Goal: Information Seeking & Learning: Compare options

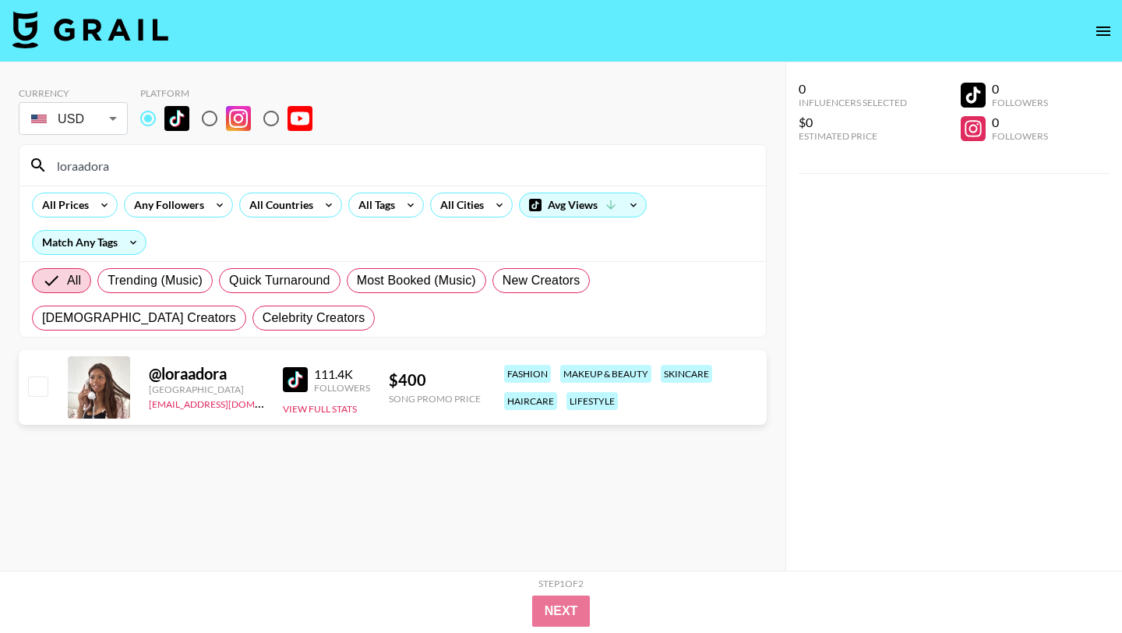
drag, startPoint x: 132, startPoint y: 171, endPoint x: 16, endPoint y: 157, distance: 117.7
click at [16, 157] on div "Currency USD USD ​ Platform loraadora All Prices Any Followers All Countries Al…" at bounding box center [392, 347] width 785 height 570
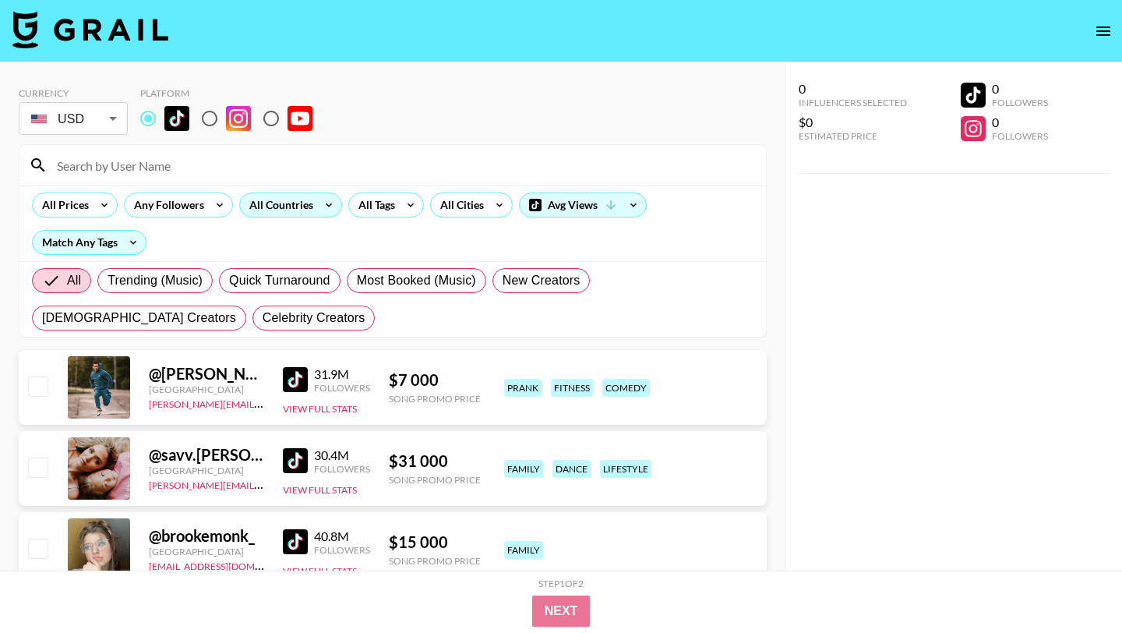
click at [288, 213] on div "All Countries" at bounding box center [278, 204] width 76 height 23
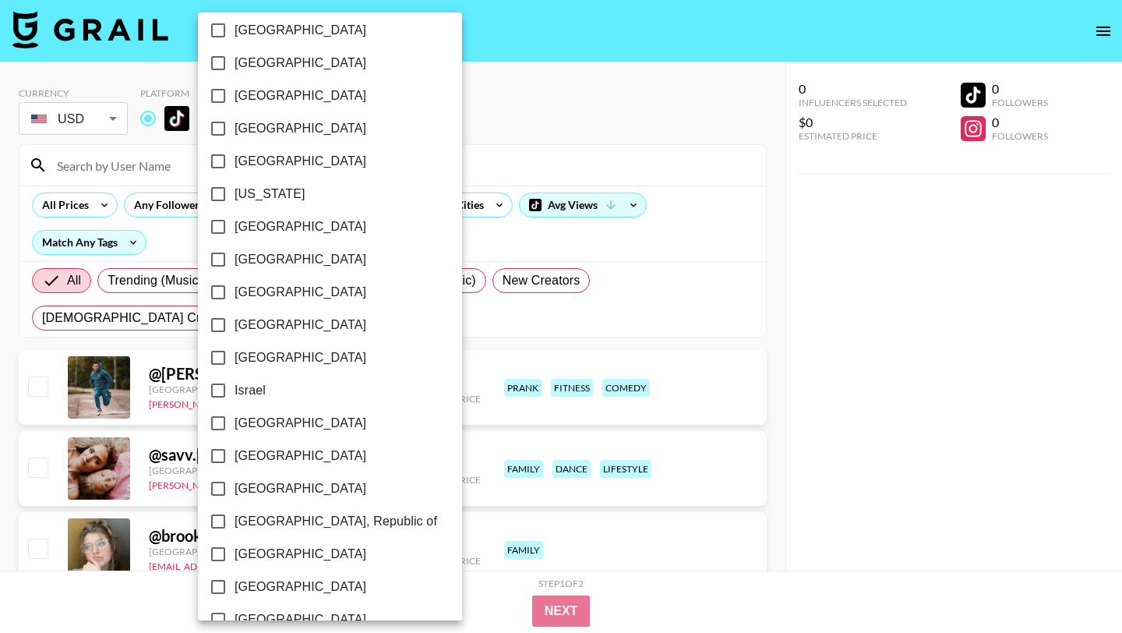
scroll to position [1184, 0]
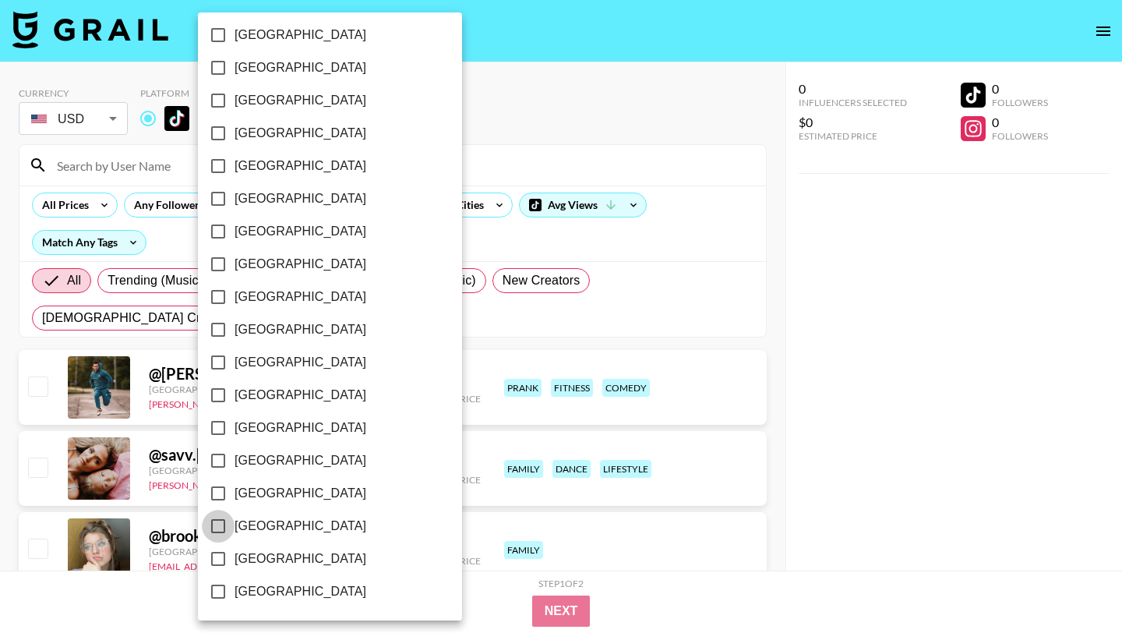
click at [221, 525] on input "[GEOGRAPHIC_DATA]" at bounding box center [218, 526] width 33 height 33
checkbox input "true"
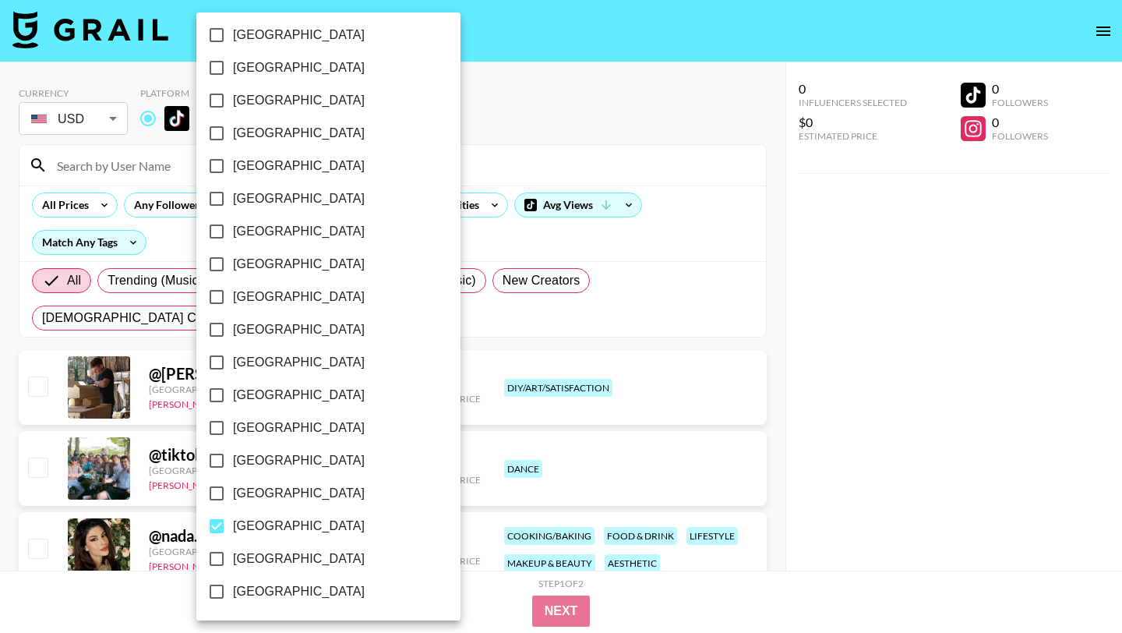
click at [695, 316] on div at bounding box center [561, 316] width 1122 height 633
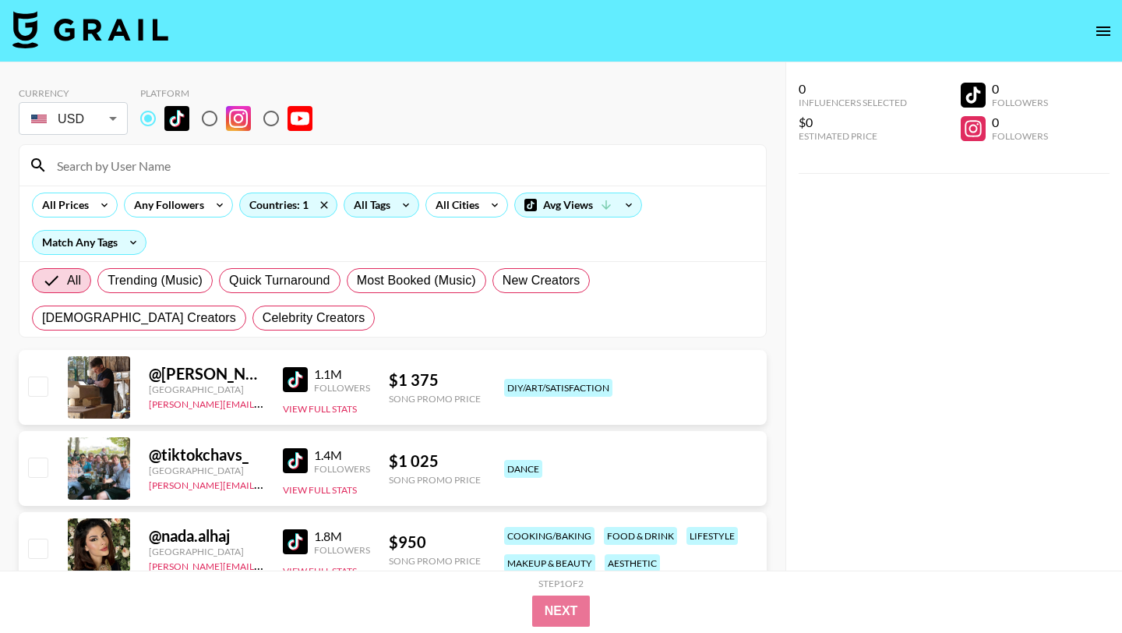
click at [372, 201] on div "All Tags" at bounding box center [368, 204] width 49 height 23
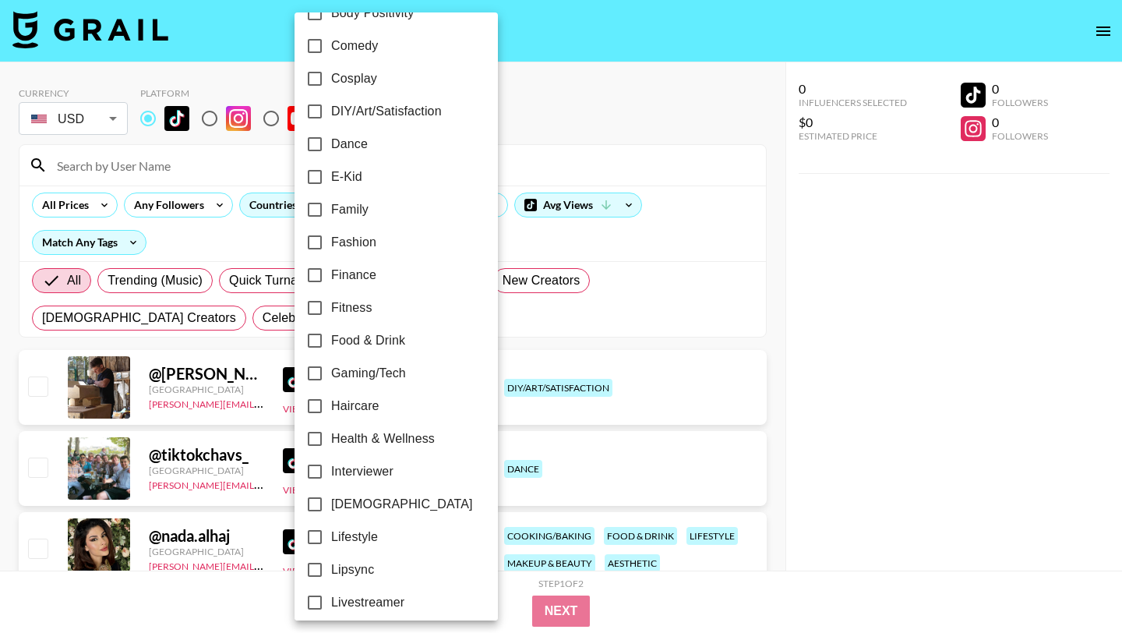
scroll to position [458, 0]
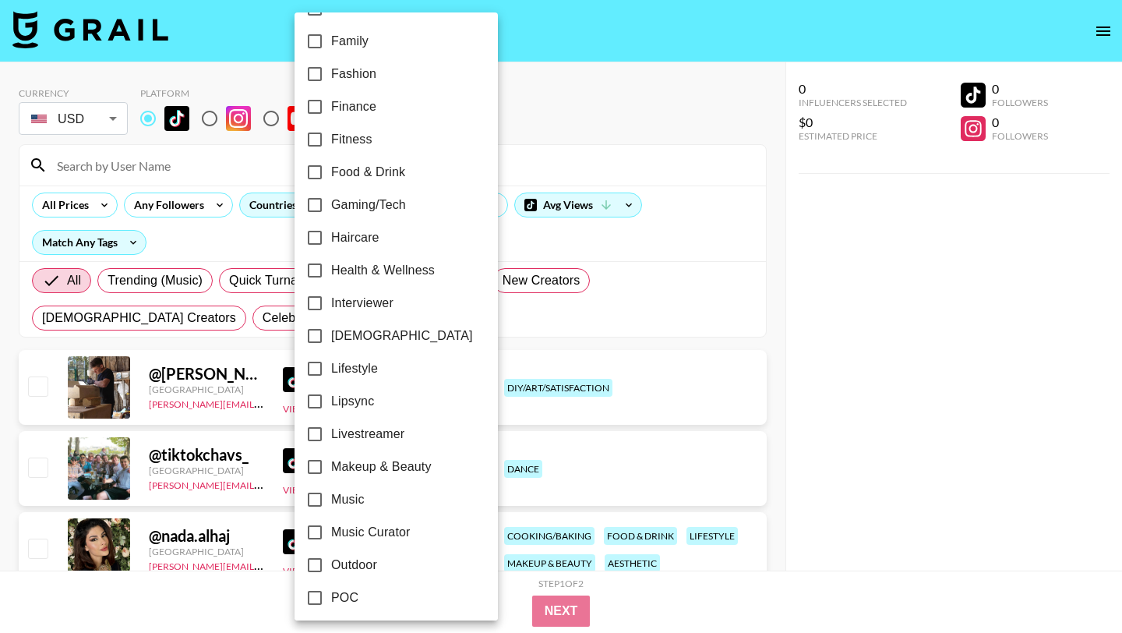
click at [314, 591] on input "POC" at bounding box center [314, 597] width 33 height 33
checkbox input "true"
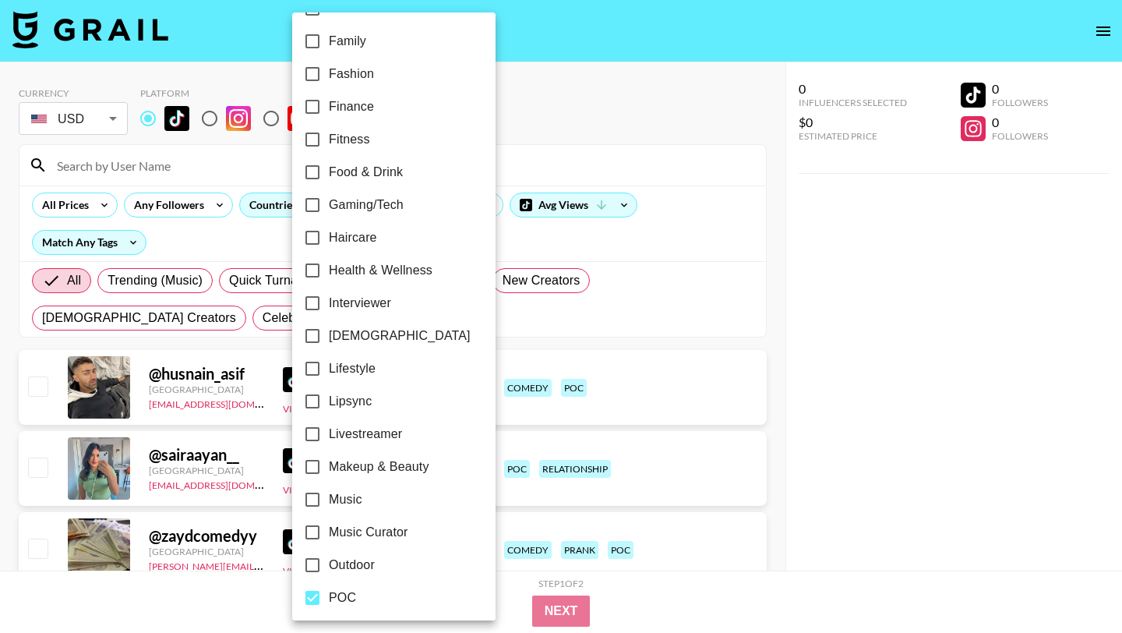
click at [717, 323] on div at bounding box center [561, 316] width 1122 height 633
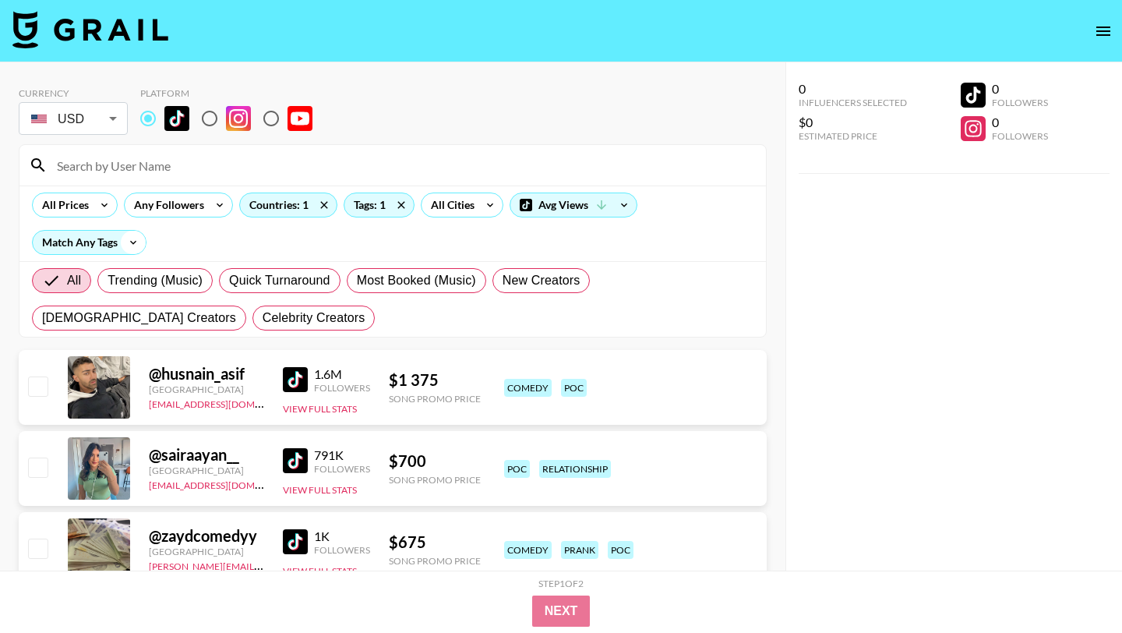
click at [128, 243] on icon at bounding box center [133, 242] width 25 height 23
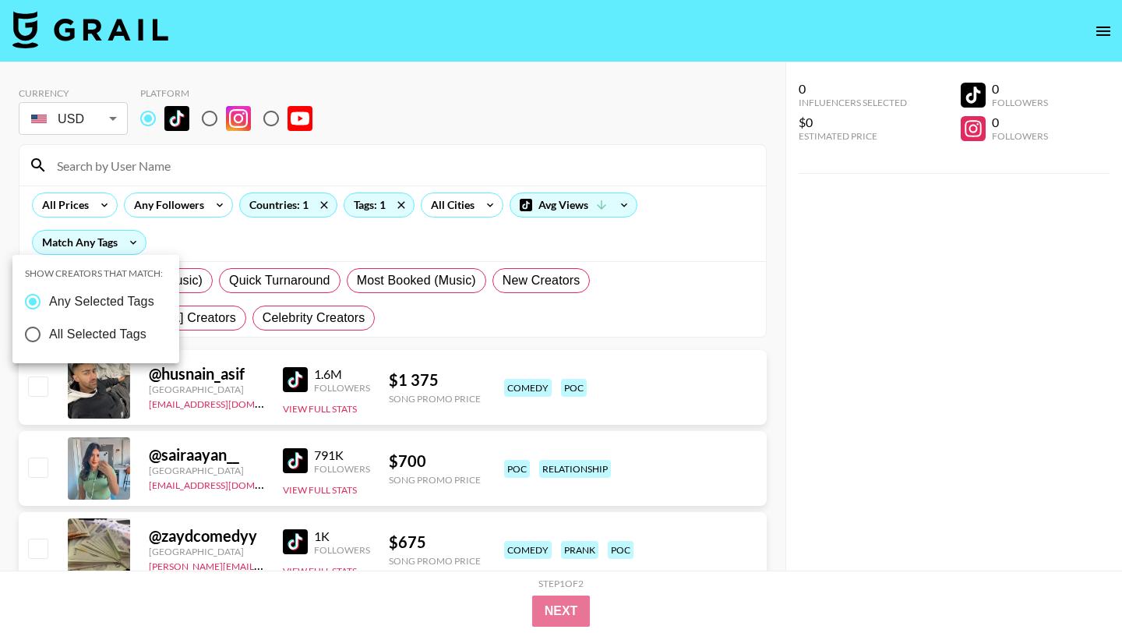
click at [182, 246] on div at bounding box center [561, 316] width 1122 height 633
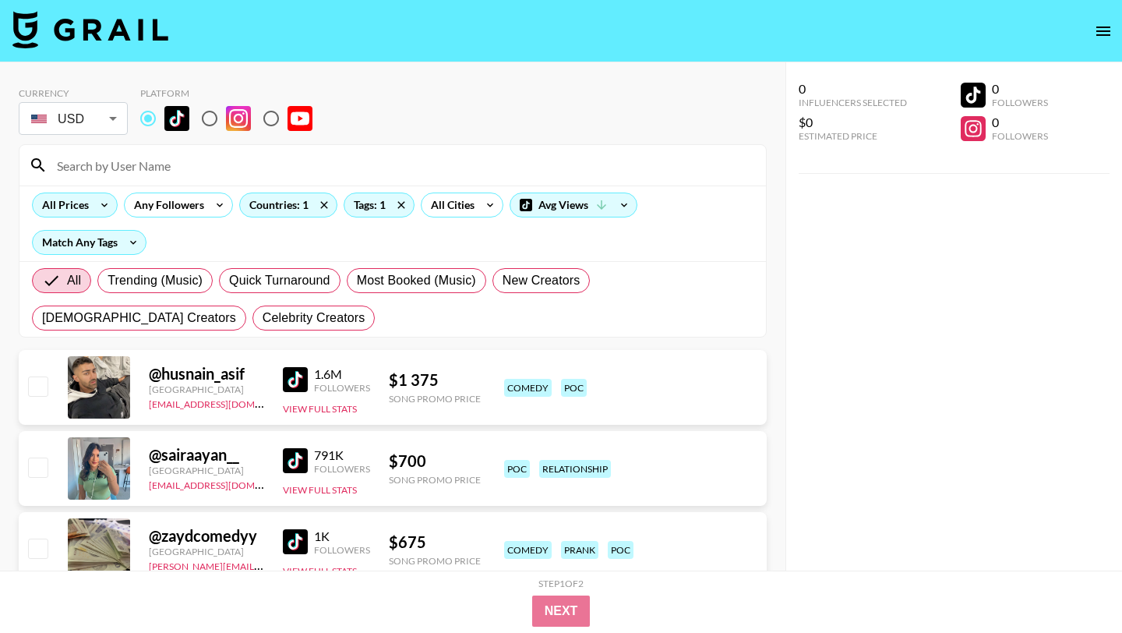
click at [108, 207] on icon at bounding box center [104, 204] width 25 height 23
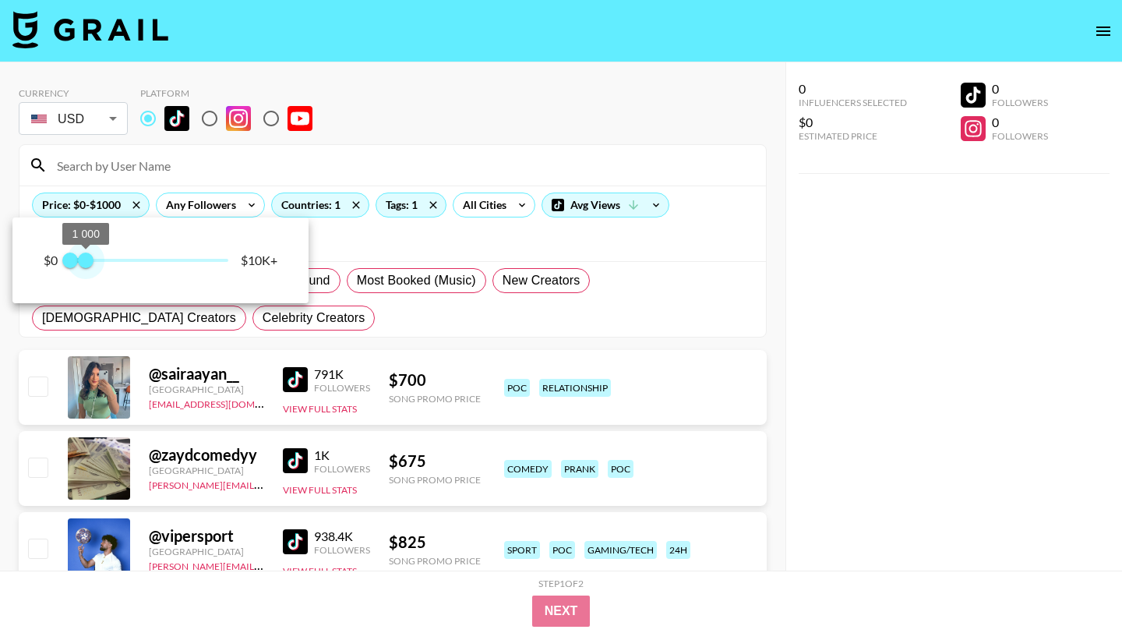
type input "750"
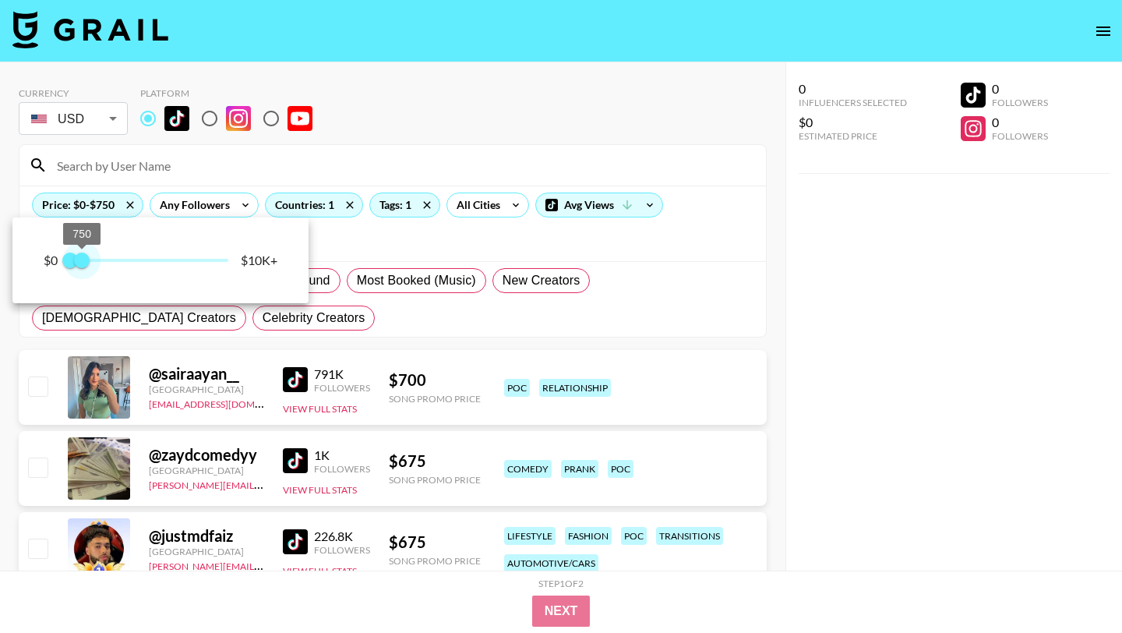
drag, startPoint x: 224, startPoint y: 263, endPoint x: 83, endPoint y: 259, distance: 140.3
click at [83, 259] on span "750" at bounding box center [82, 260] width 16 height 16
click at [720, 318] on div at bounding box center [561, 316] width 1122 height 633
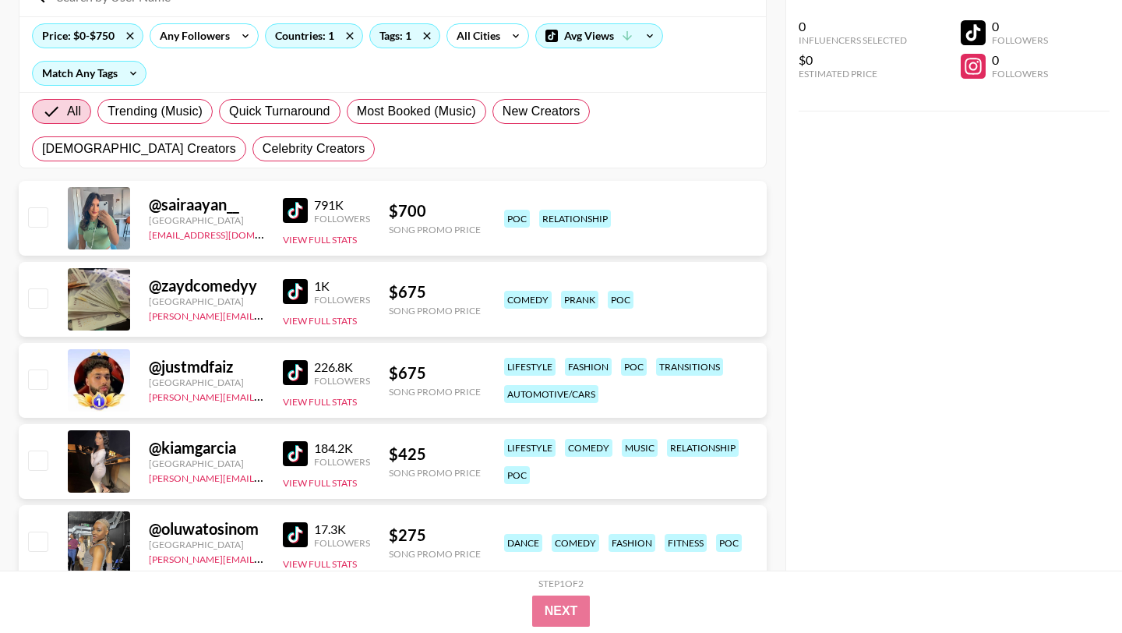
scroll to position [173, 0]
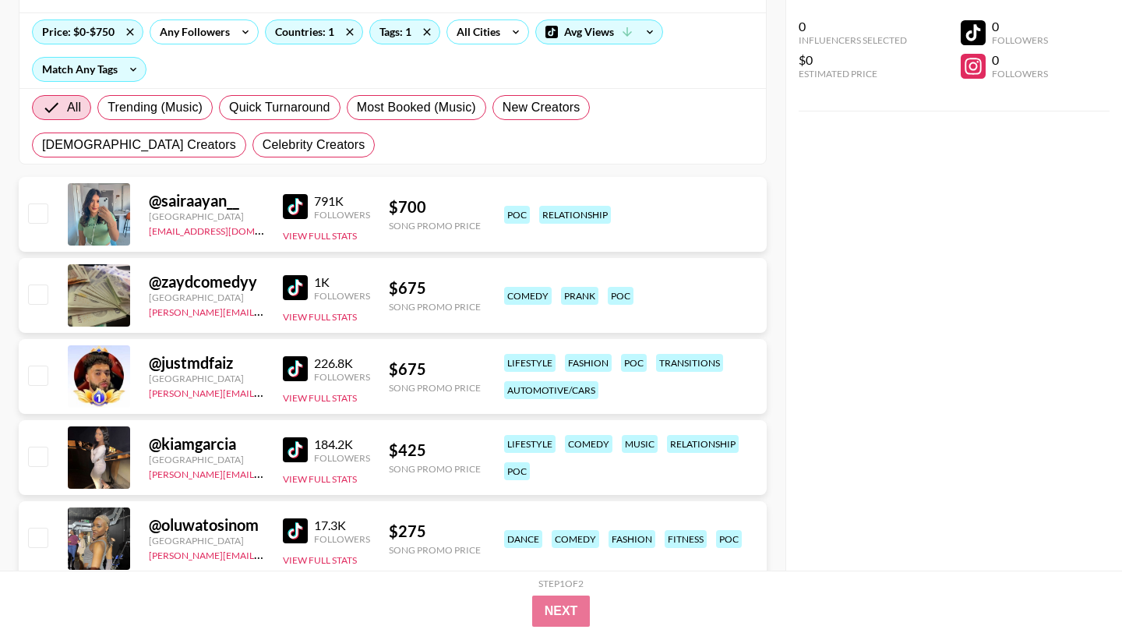
click at [293, 204] on img at bounding box center [295, 206] width 25 height 25
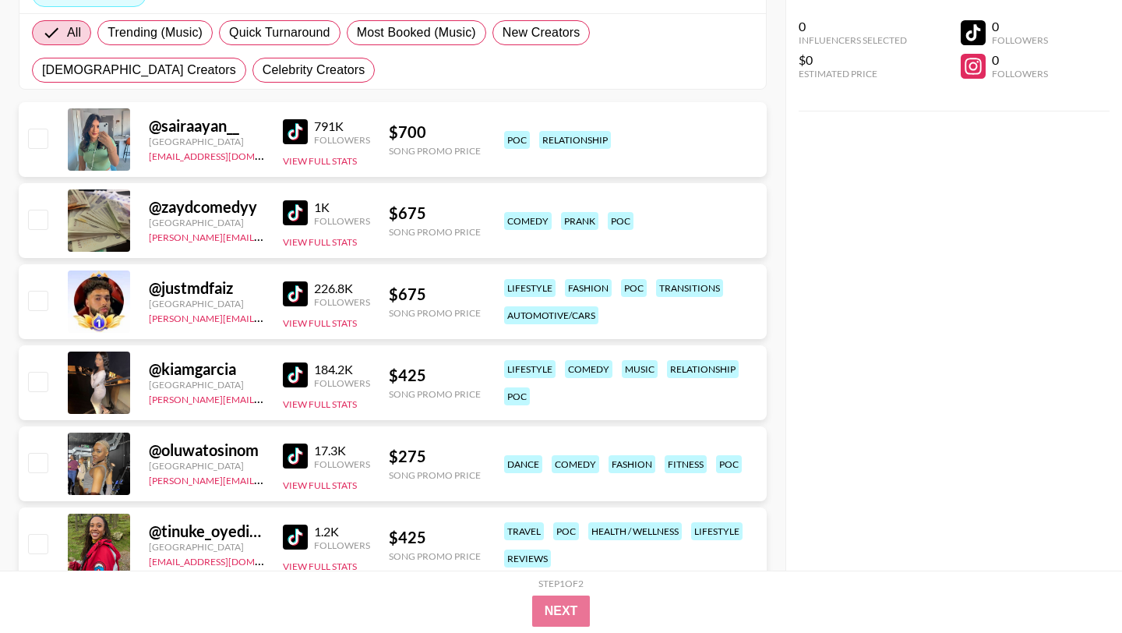
scroll to position [303, 0]
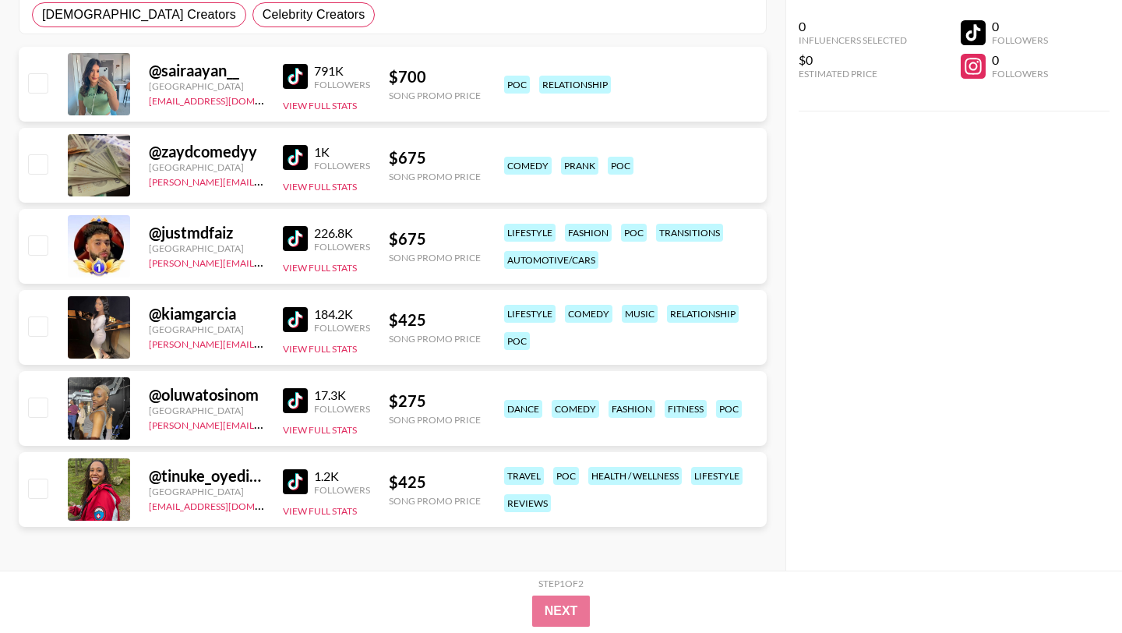
click at [296, 321] on img at bounding box center [295, 319] width 25 height 25
click at [298, 488] on img at bounding box center [295, 481] width 25 height 25
click at [299, 399] on img at bounding box center [295, 400] width 25 height 25
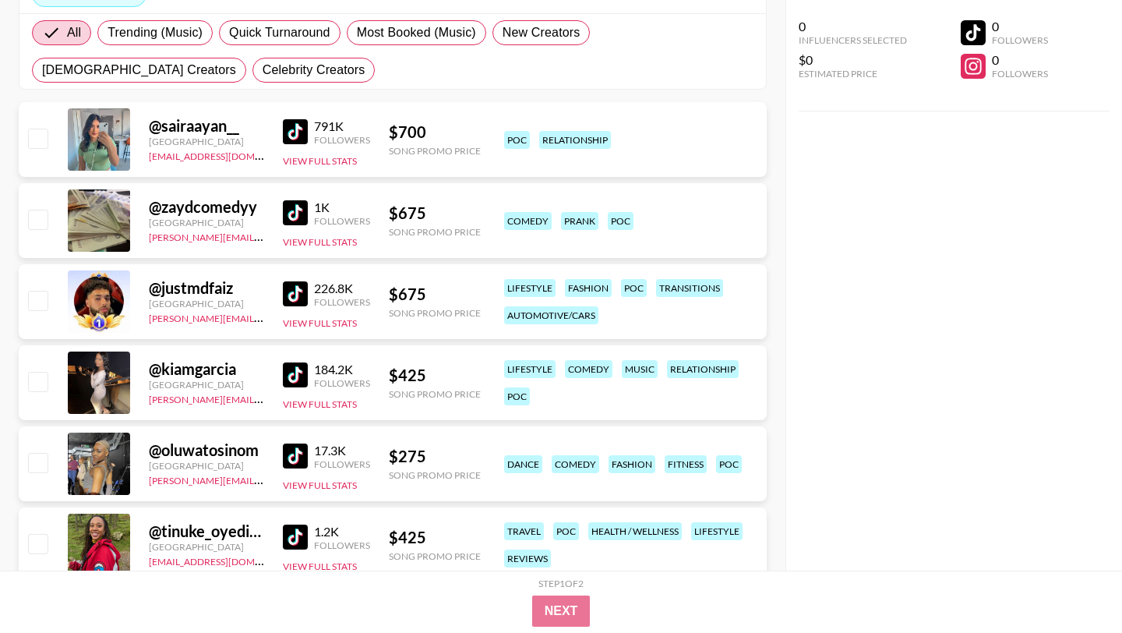
scroll to position [54, 0]
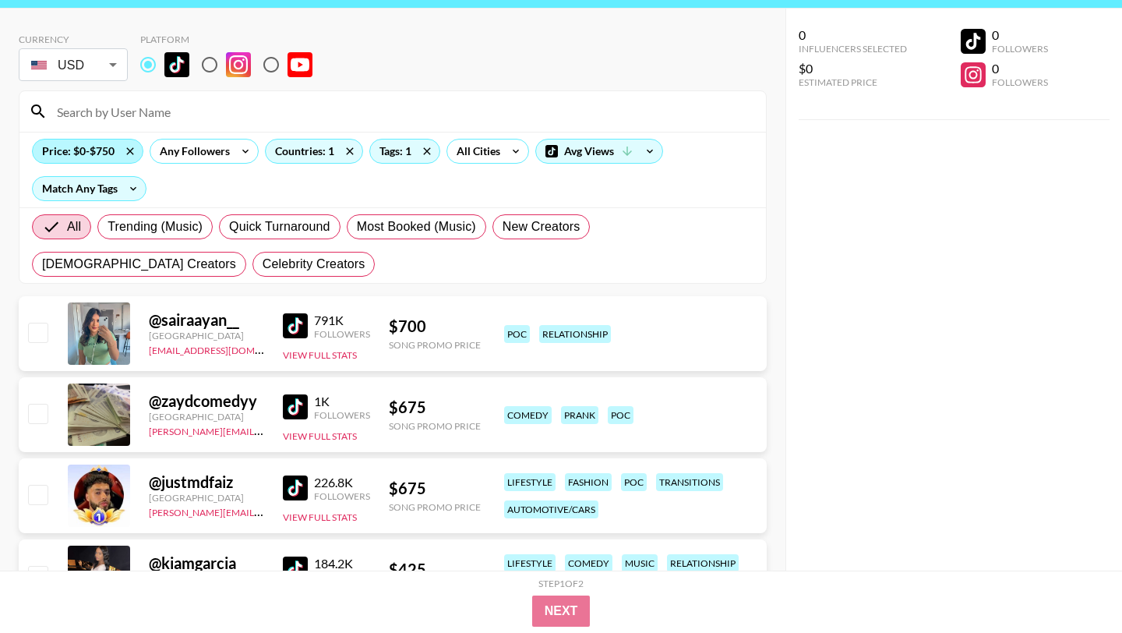
click at [97, 152] on div "Price: $0-$750" at bounding box center [88, 150] width 110 height 23
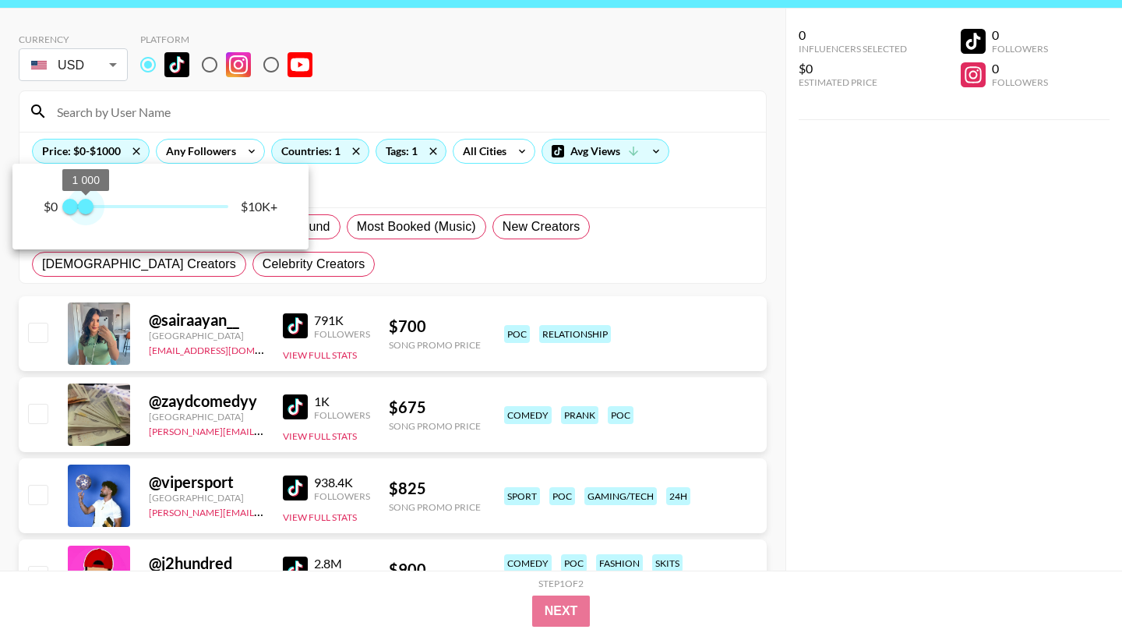
type input "2500"
drag, startPoint x: 86, startPoint y: 203, endPoint x: 111, endPoint y: 203, distance: 24.9
click at [94, 203] on span "1 000" at bounding box center [86, 207] width 16 height 16
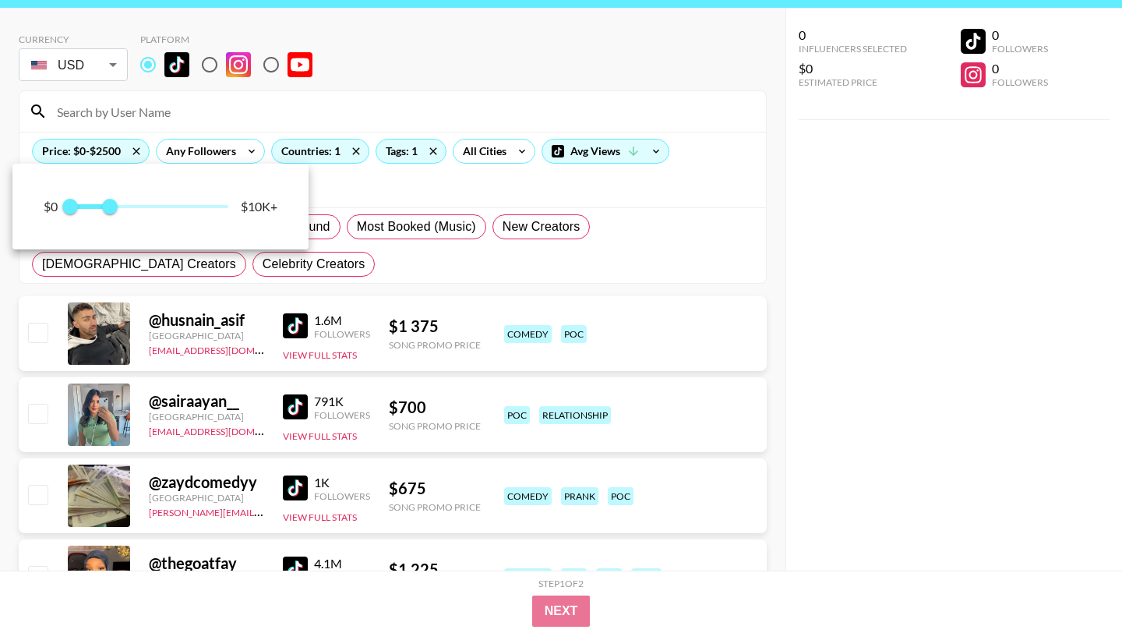
click at [415, 256] on div at bounding box center [561, 316] width 1122 height 633
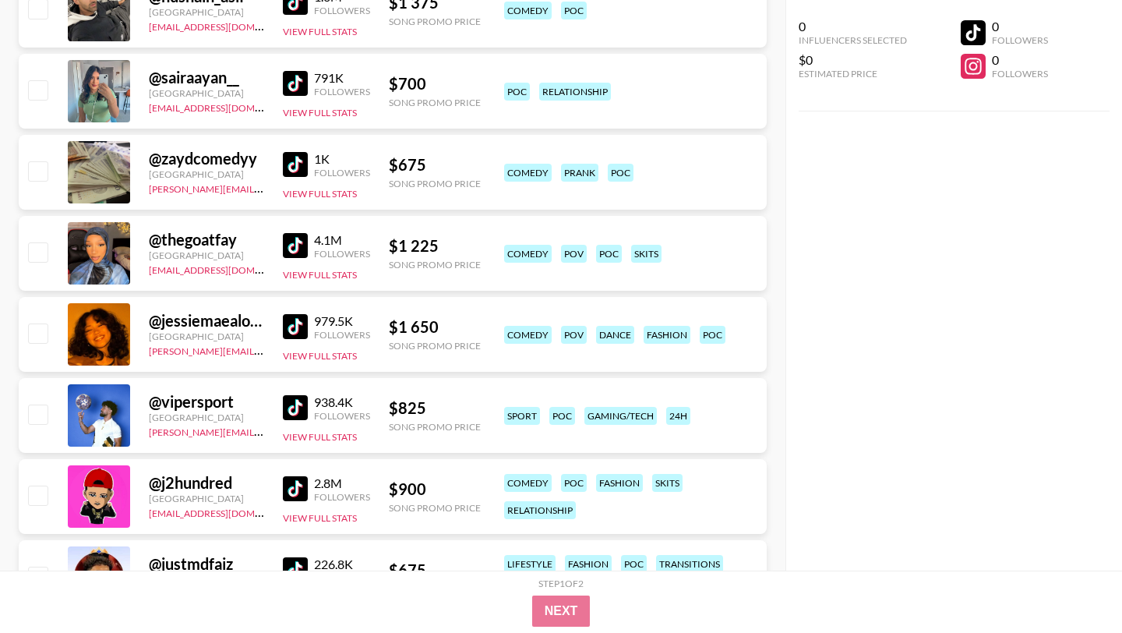
scroll to position [376, 0]
click at [296, 244] on img at bounding box center [295, 246] width 25 height 25
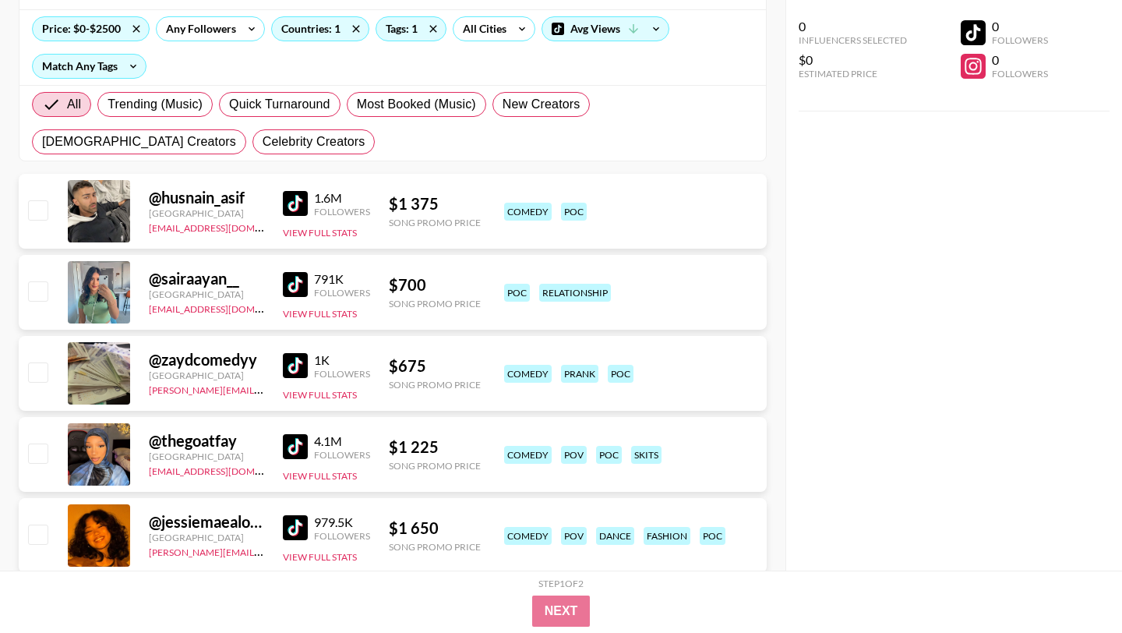
scroll to position [0, 0]
